Goal: Information Seeking & Learning: Learn about a topic

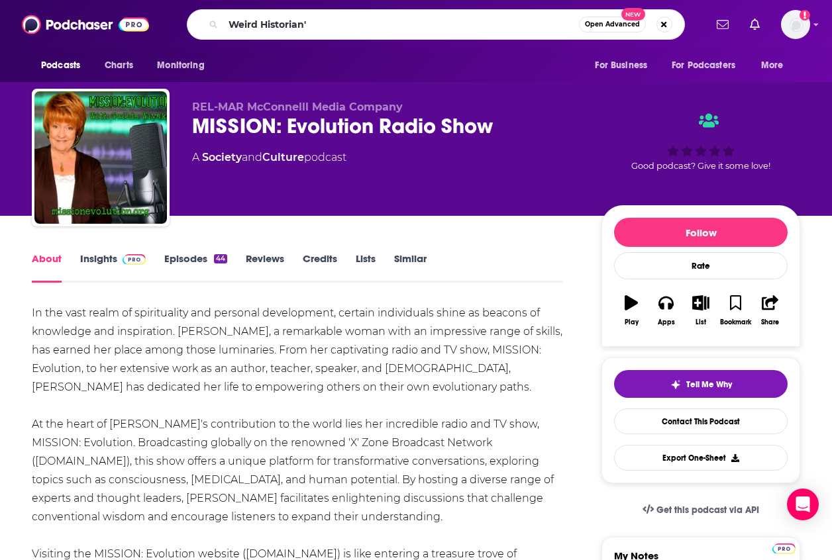
type input "Weird Historian"
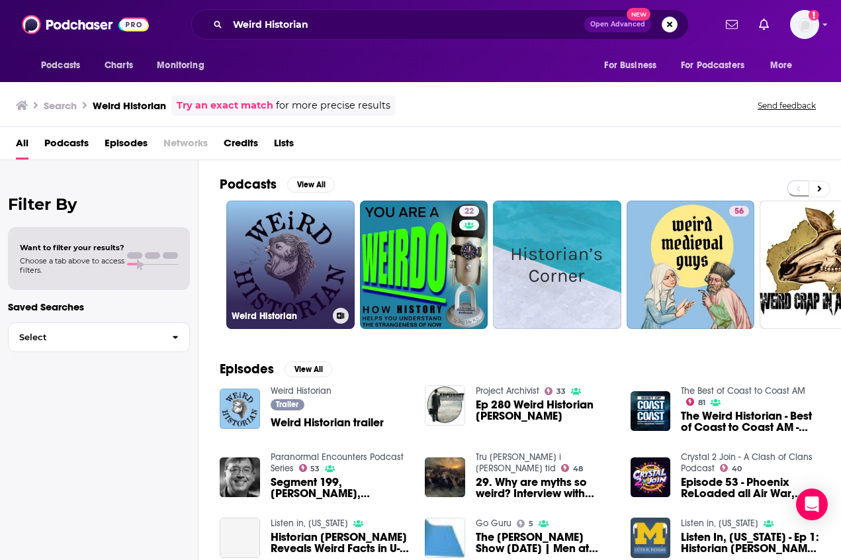
click at [303, 256] on link "Weird Historian" at bounding box center [290, 265] width 128 height 128
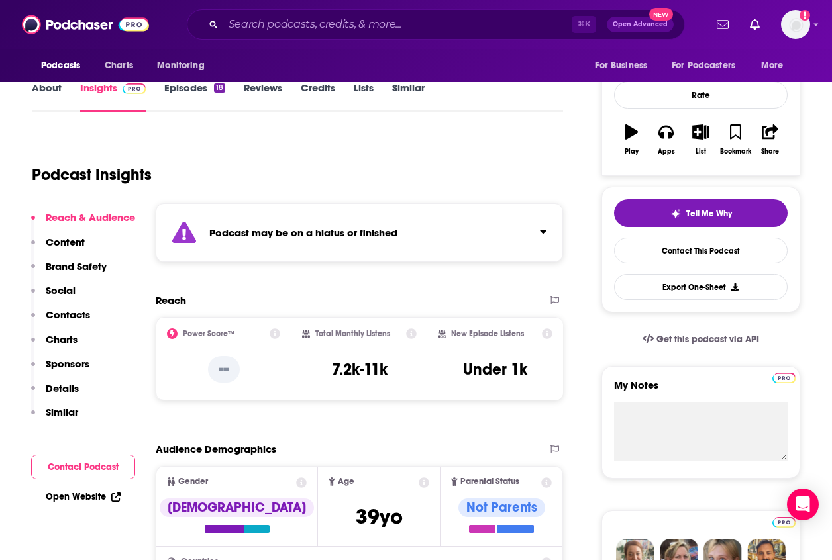
scroll to position [177, 0]
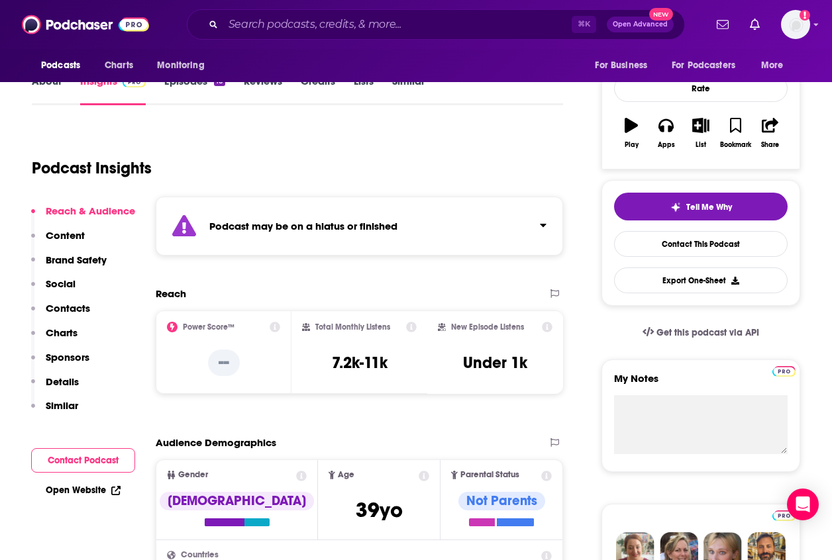
click at [36, 85] on link "About" at bounding box center [47, 90] width 30 height 30
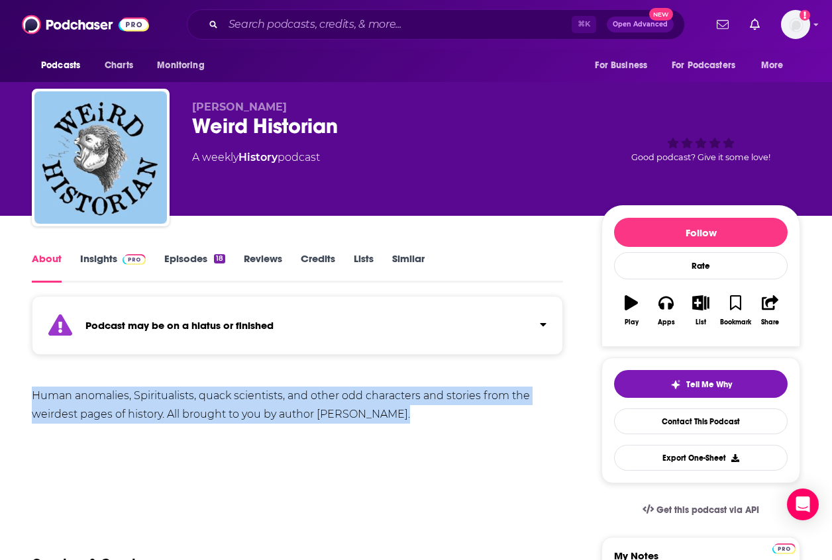
drag, startPoint x: 410, startPoint y: 416, endPoint x: 30, endPoint y: 403, distance: 380.2
copy div "Human anomalies, Spiritualists, quack scientists, and other odd characters and …"
